Goal: Task Accomplishment & Management: Use online tool/utility

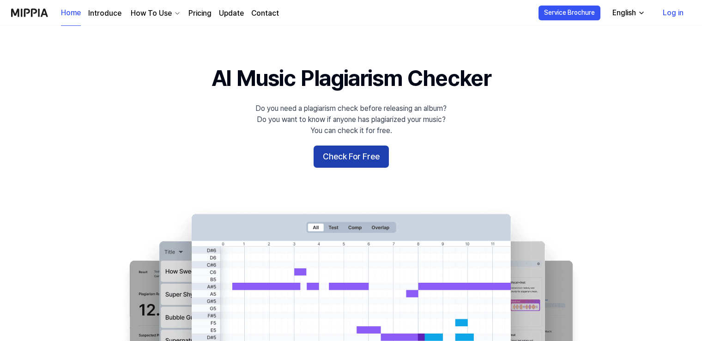
click at [359, 149] on button "Check For Free" at bounding box center [351, 157] width 75 height 22
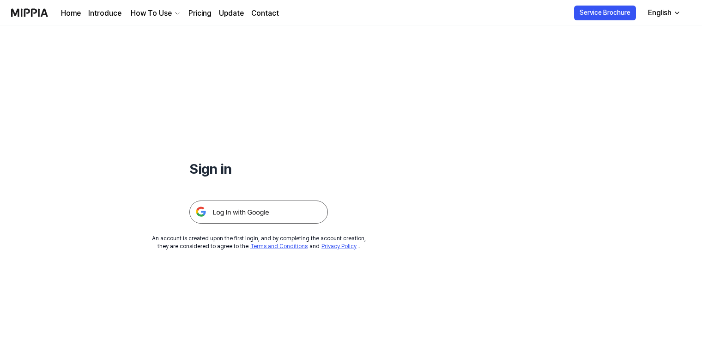
click at [271, 212] on img at bounding box center [258, 211] width 139 height 23
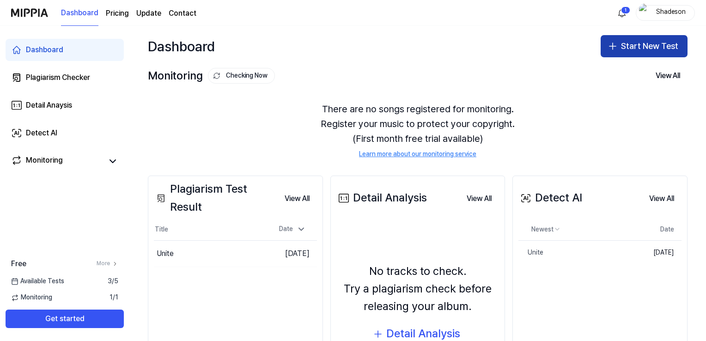
click at [631, 42] on button "Start New Test" at bounding box center [644, 46] width 87 height 22
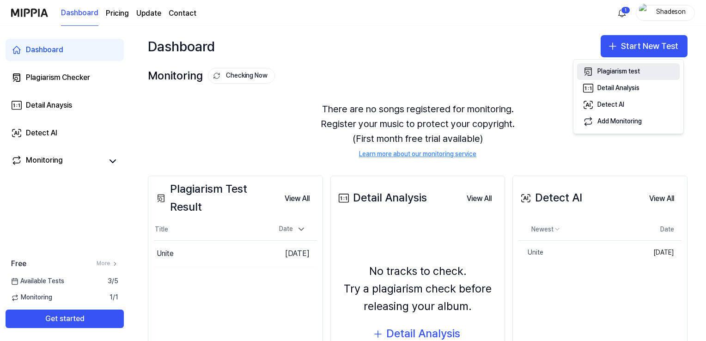
click at [623, 66] on button "Plagiarism test" at bounding box center [628, 71] width 103 height 17
